Goal: Complete application form: Complete application form

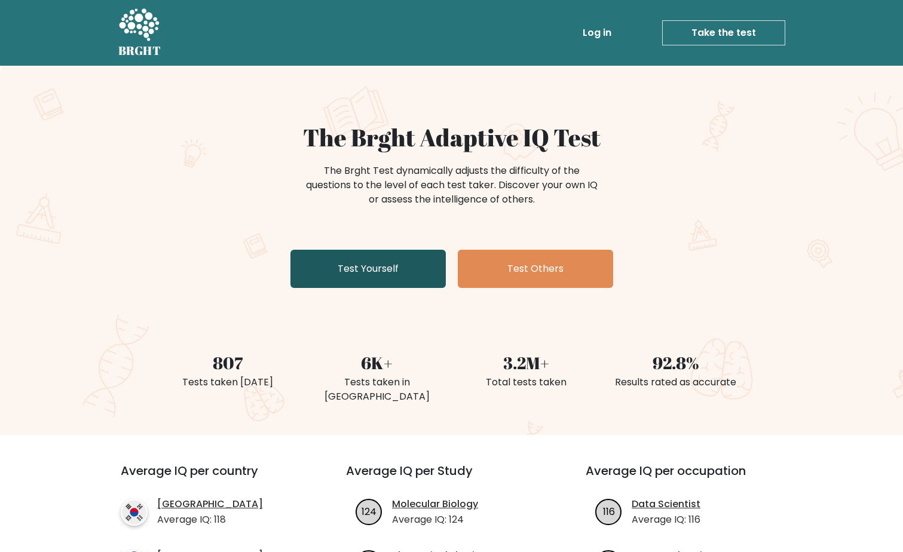
click at [391, 261] on link "Test Yourself" at bounding box center [368, 269] width 155 height 38
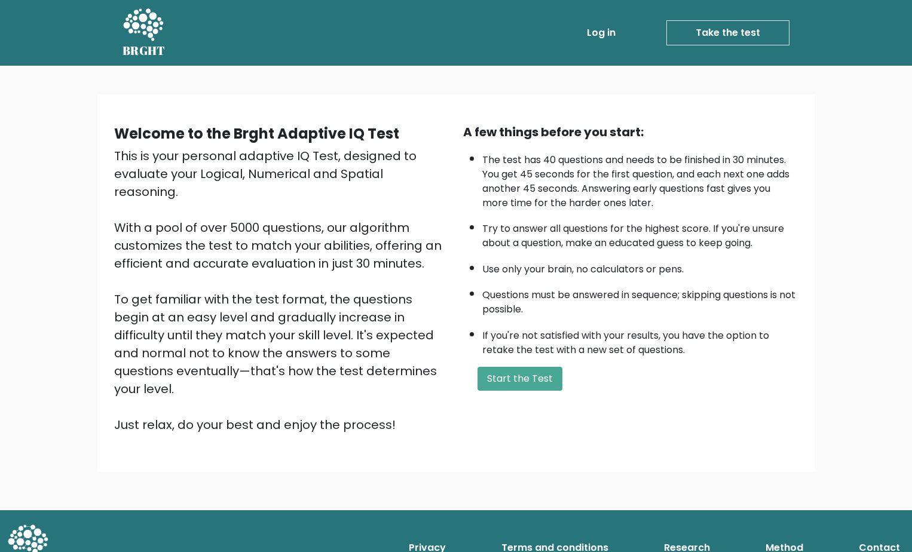
click at [537, 391] on div "A few things before you start: The test has 40 questions and needs to be finish…" at bounding box center [630, 278] width 349 height 311
click at [537, 383] on button "Start the Test" at bounding box center [520, 379] width 85 height 24
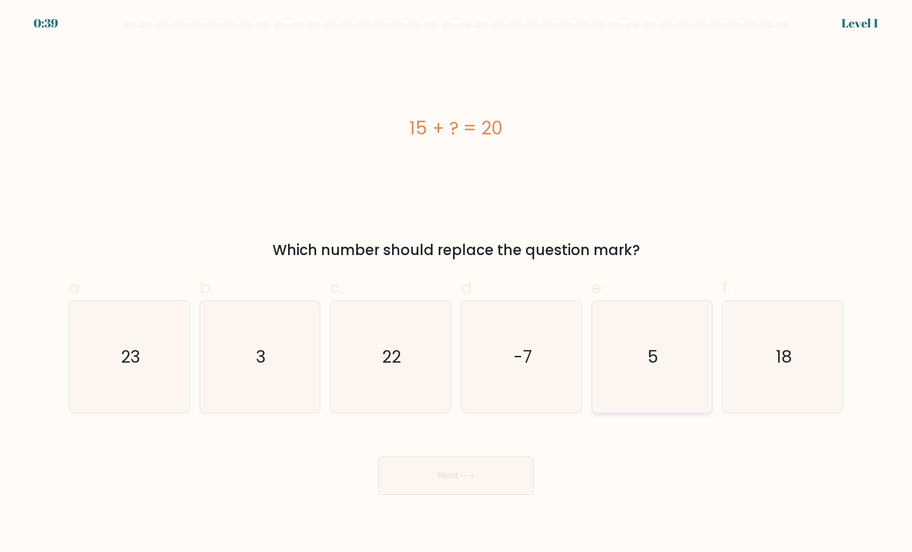
click at [617, 386] on icon "5" at bounding box center [652, 357] width 112 height 112
click at [457, 284] on input "e. 5" at bounding box center [456, 280] width 1 height 8
radio input "true"
click at [499, 454] on div "Next" at bounding box center [456, 461] width 789 height 67
click at [490, 475] on button "Next" at bounding box center [455, 476] width 155 height 38
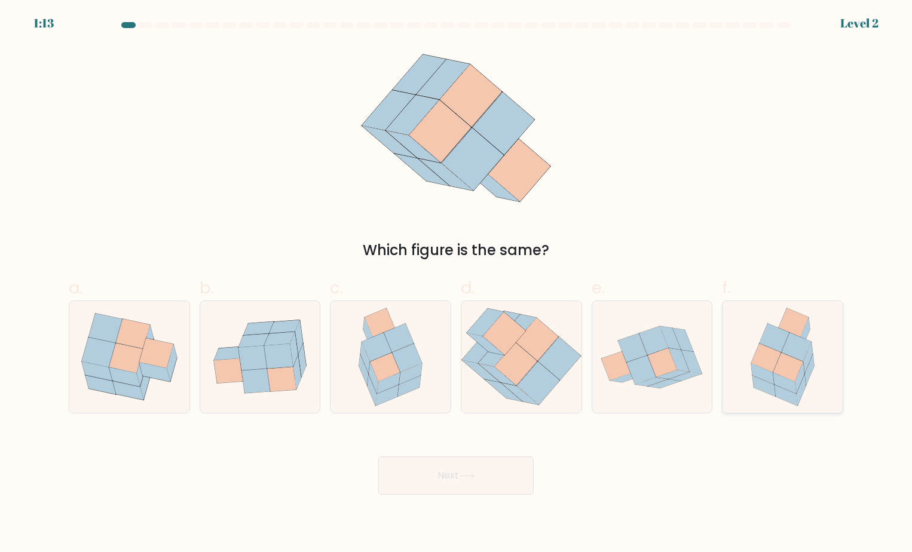
click at [806, 354] on icon at bounding box center [797, 347] width 30 height 29
click at [457, 284] on input "f." at bounding box center [456, 280] width 1 height 8
radio input "true"
click at [461, 473] on button "Next" at bounding box center [455, 476] width 155 height 38
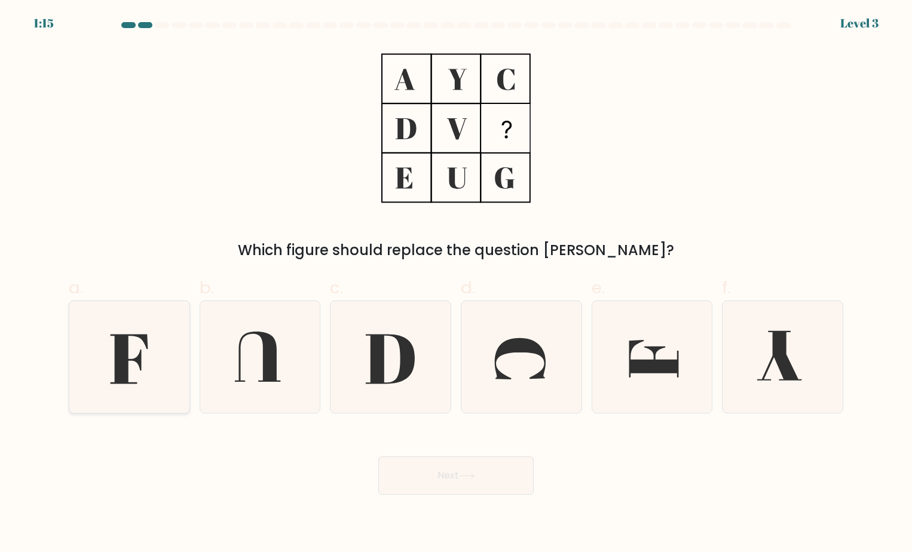
click at [115, 332] on icon at bounding box center [130, 357] width 112 height 112
click at [456, 284] on input "a." at bounding box center [456, 280] width 1 height 8
radio input "true"
click at [481, 487] on button "Next" at bounding box center [455, 476] width 155 height 38
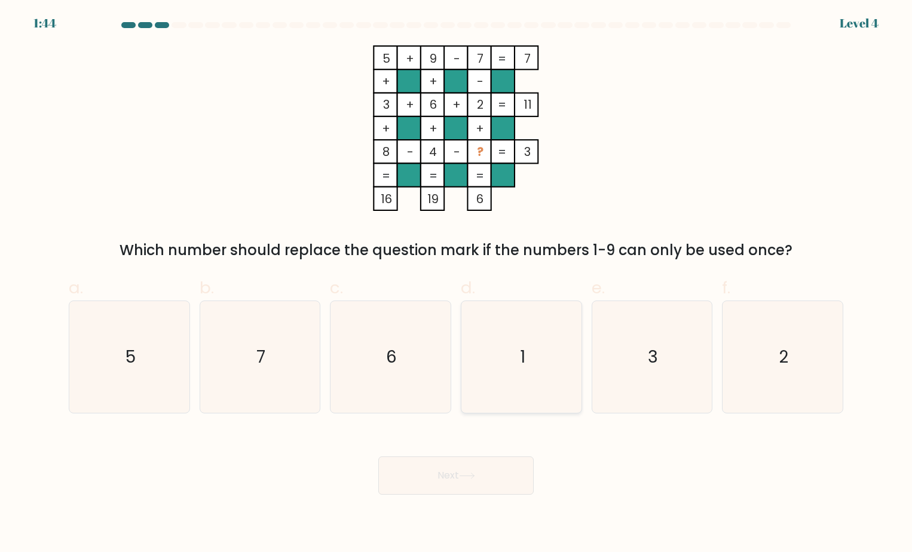
click at [554, 311] on icon "1" at bounding box center [522, 357] width 112 height 112
click at [457, 284] on input "d. 1" at bounding box center [456, 280] width 1 height 8
radio input "true"
click at [455, 485] on button "Next" at bounding box center [455, 476] width 155 height 38
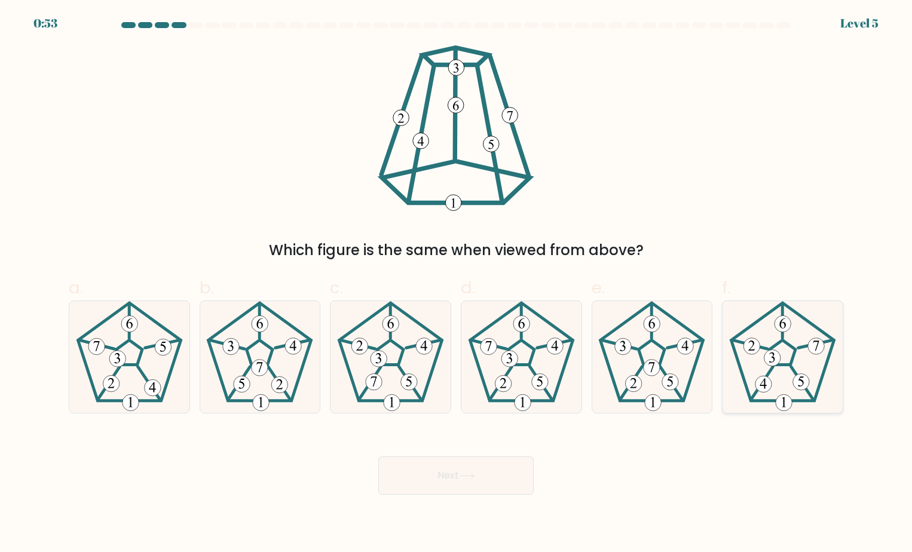
click at [794, 390] on icon at bounding box center [783, 357] width 112 height 112
click at [457, 284] on input "f." at bounding box center [456, 280] width 1 height 8
radio input "true"
click at [450, 482] on button "Next" at bounding box center [455, 476] width 155 height 38
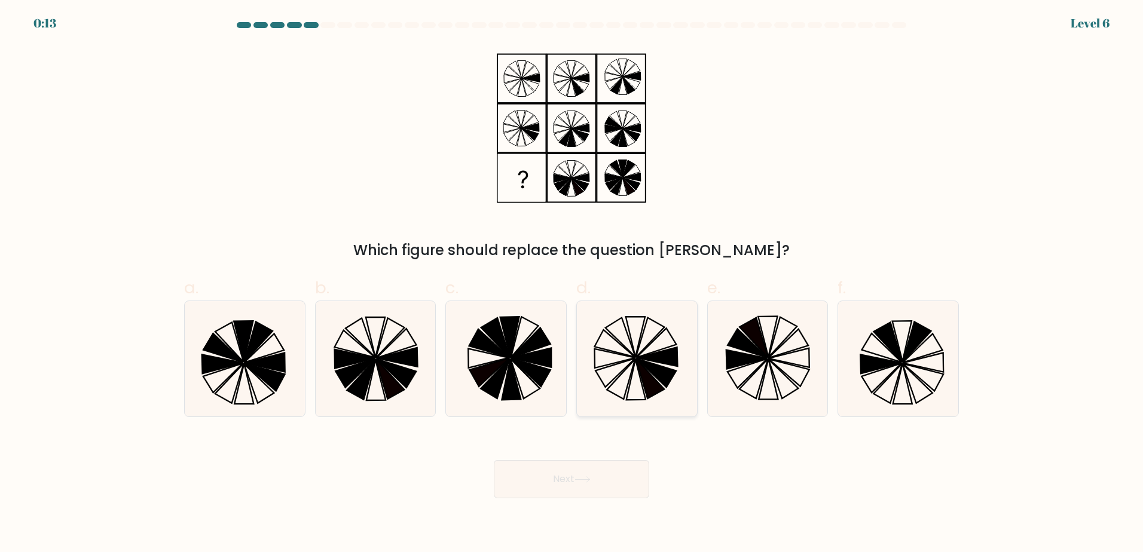
click at [653, 346] on icon at bounding box center [636, 358] width 115 height 115
click at [572, 284] on input "d." at bounding box center [571, 280] width 1 height 8
radio input "true"
click at [595, 479] on button "Next" at bounding box center [571, 479] width 155 height 38
